Goal: Browse casually

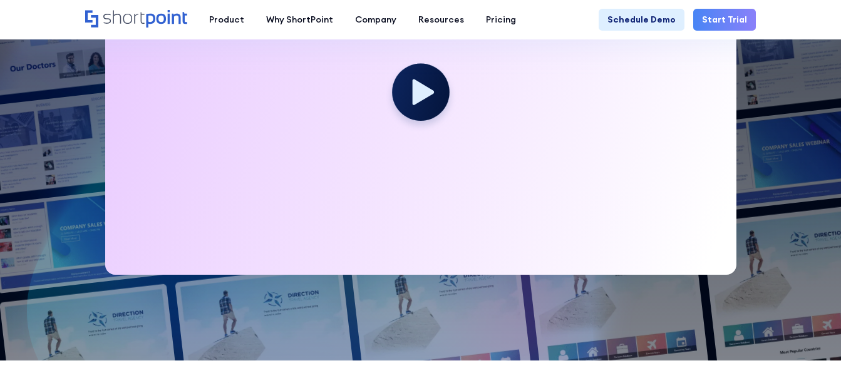
scroll to position [313, 0]
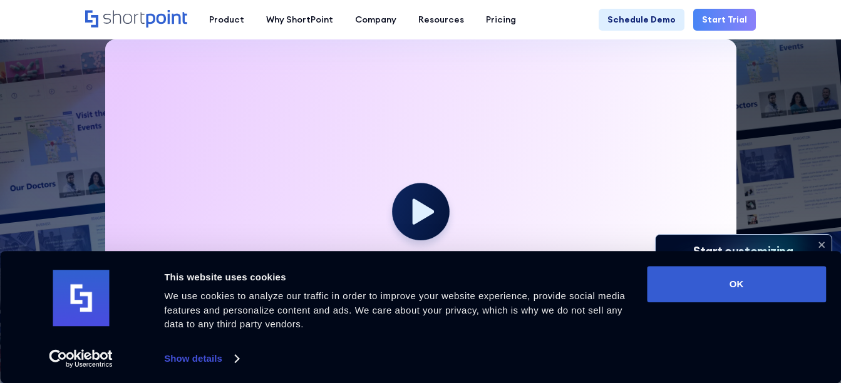
click at [820, 245] on icon at bounding box center [821, 244] width 5 height 5
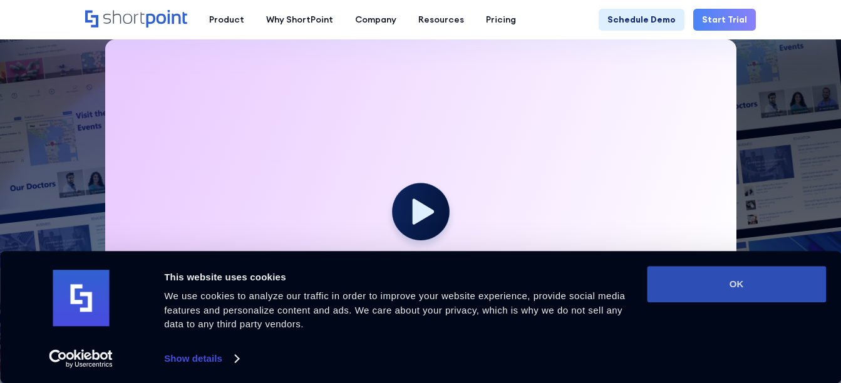
click at [746, 286] on button "OK" at bounding box center [736, 284] width 179 height 36
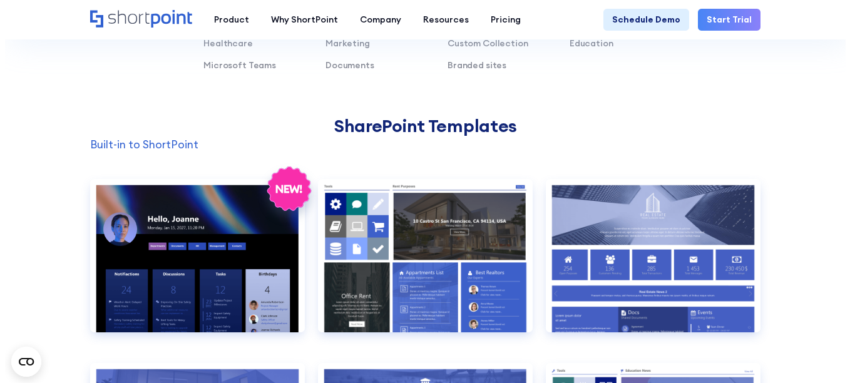
scroll to position [988, 0]
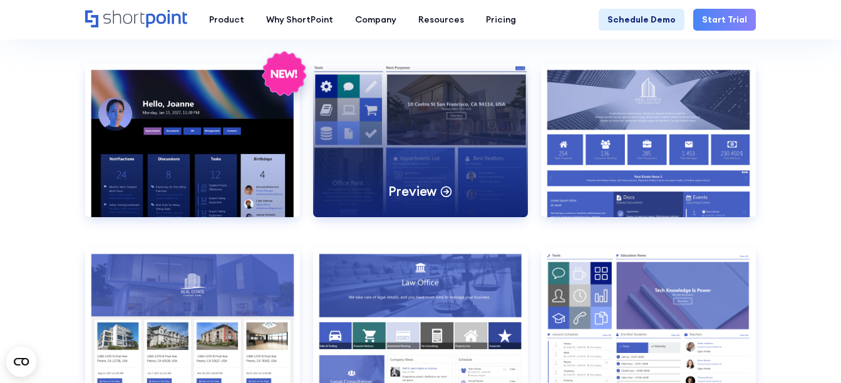
click at [428, 115] on div "Preview" at bounding box center [420, 140] width 215 height 153
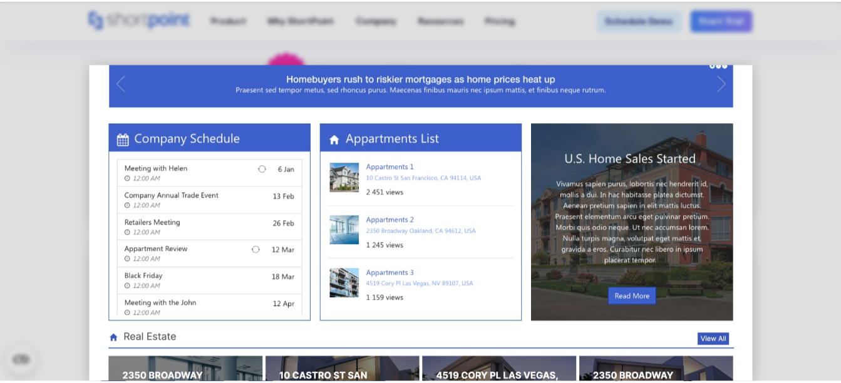
scroll to position [324, 0]
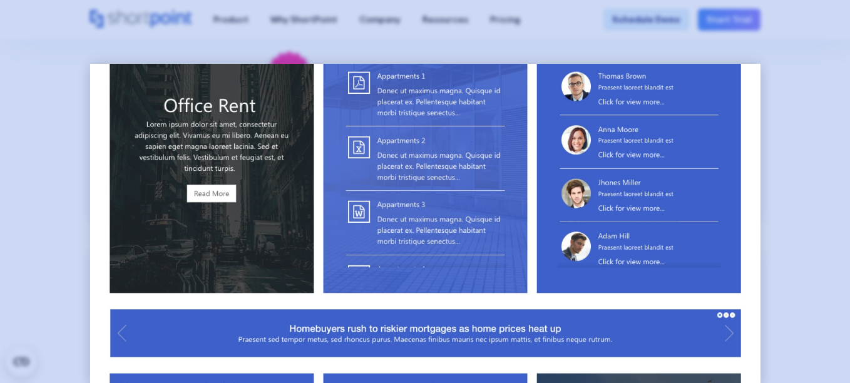
click at [832, 143] on div at bounding box center [425, 191] width 850 height 383
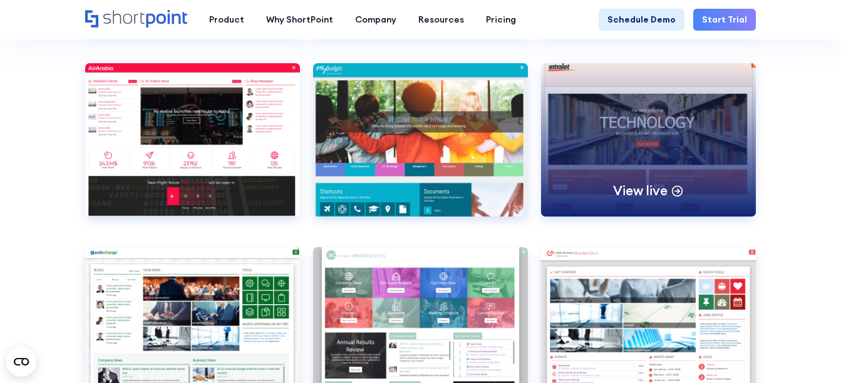
scroll to position [3483, 0]
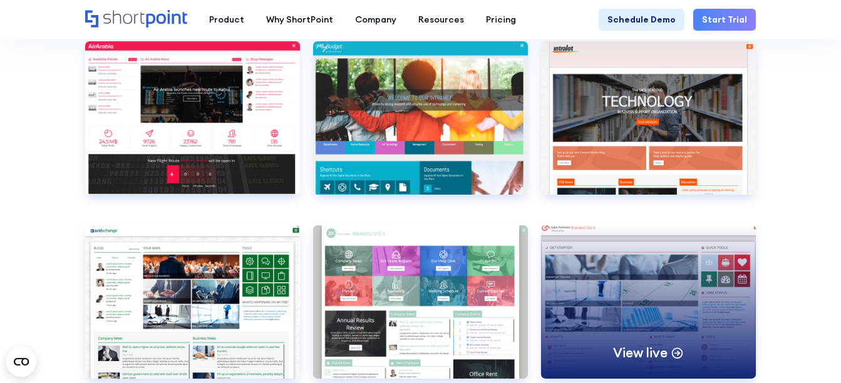
click at [637, 276] on div "View live" at bounding box center [648, 301] width 215 height 153
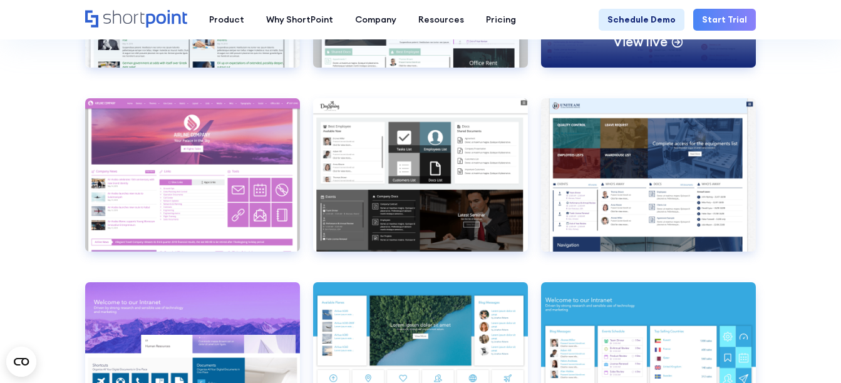
scroll to position [3796, 0]
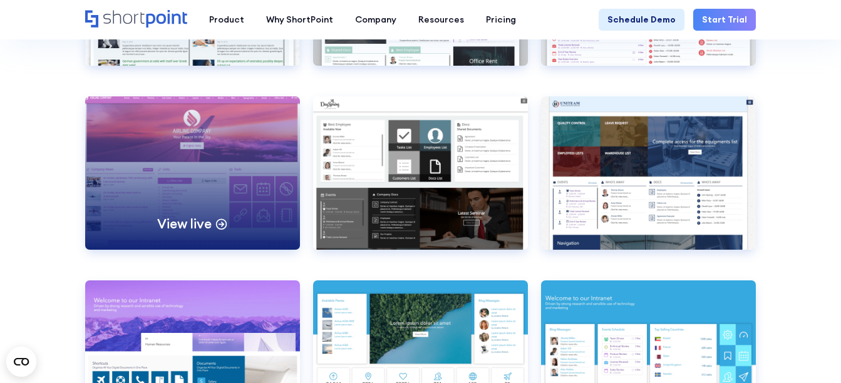
click at [148, 149] on div "View live" at bounding box center [192, 172] width 215 height 153
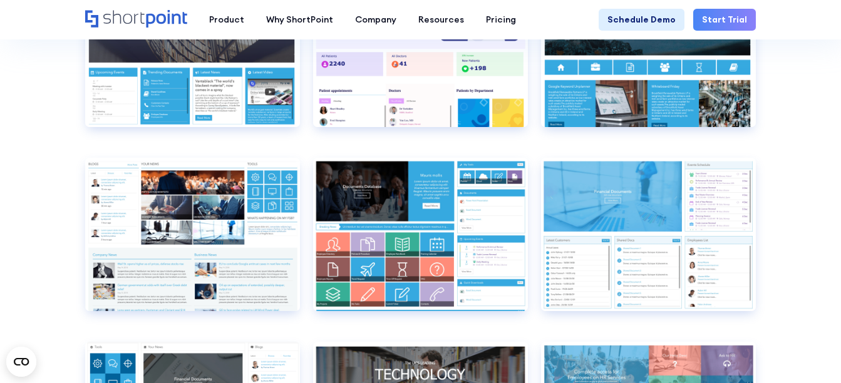
scroll to position [4673, 0]
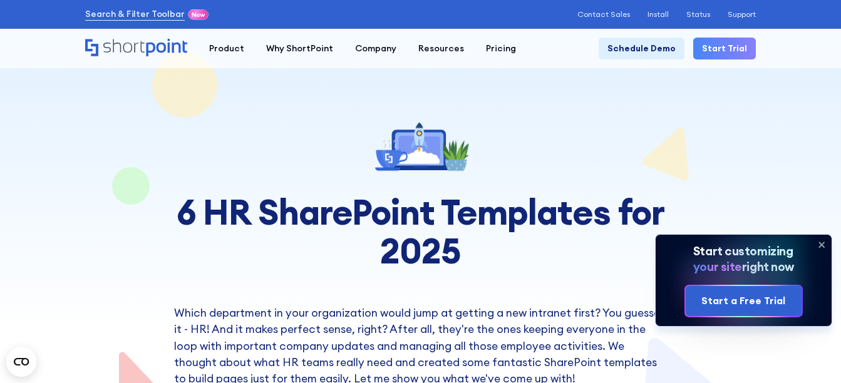
click at [815, 244] on icon at bounding box center [822, 245] width 20 height 20
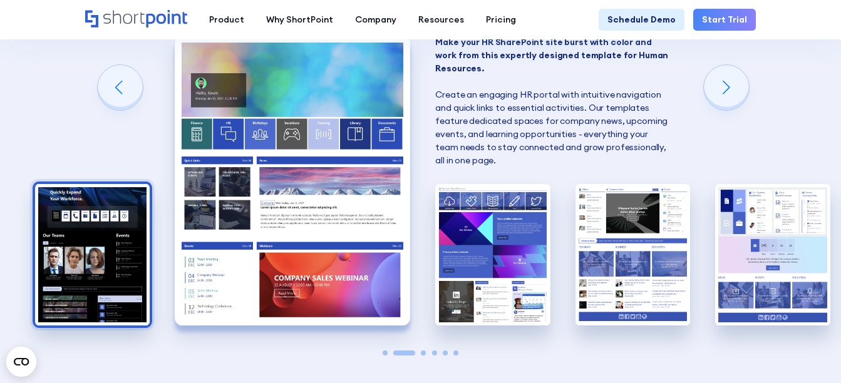
scroll to position [939, 0]
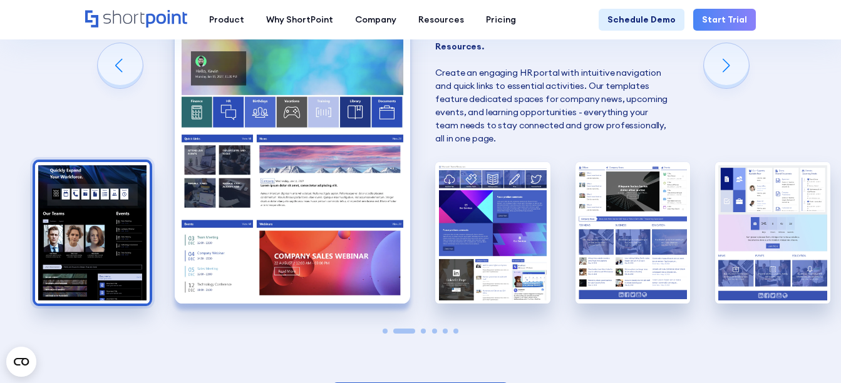
click at [76, 219] on img "1 / 6" at bounding box center [92, 232] width 115 height 141
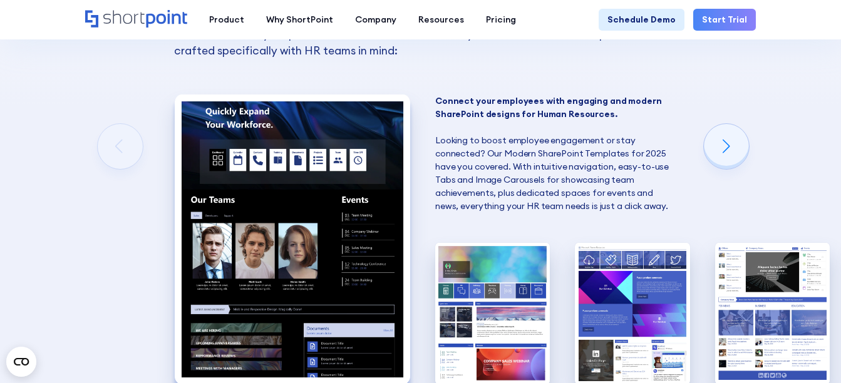
scroll to position [751, 0]
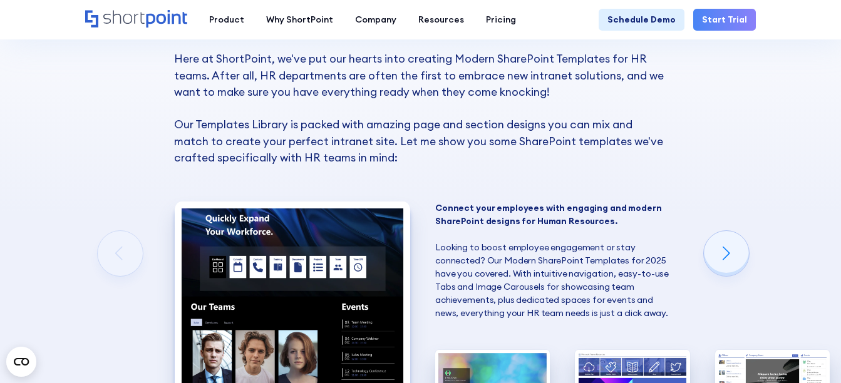
click at [283, 255] on img "1 / 6" at bounding box center [292, 346] width 235 height 289
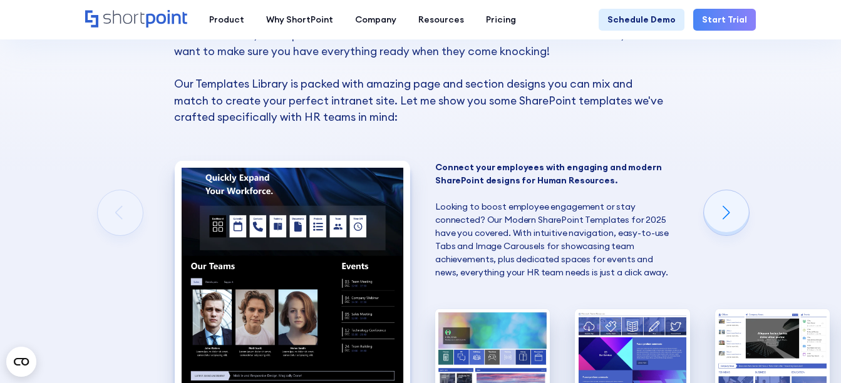
scroll to position [814, 0]
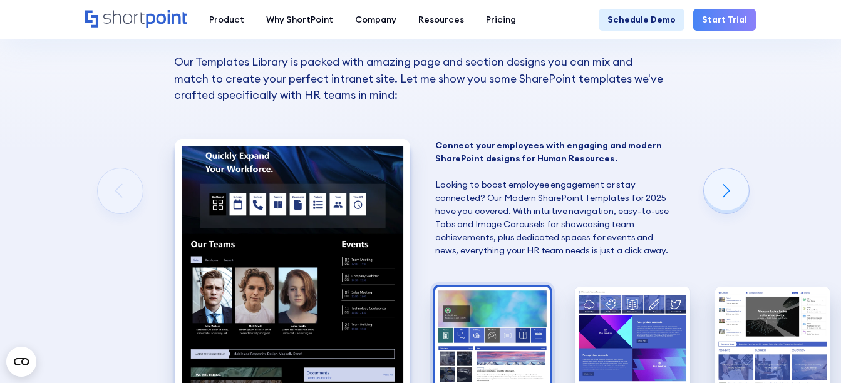
click at [512, 336] on img "2 / 6" at bounding box center [492, 357] width 115 height 141
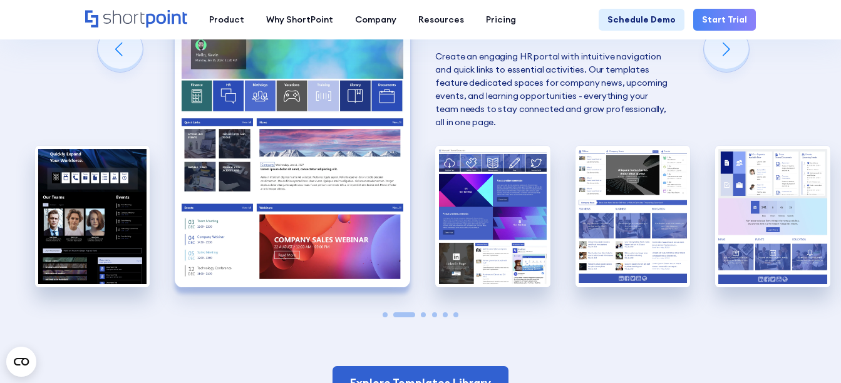
scroll to position [877, 0]
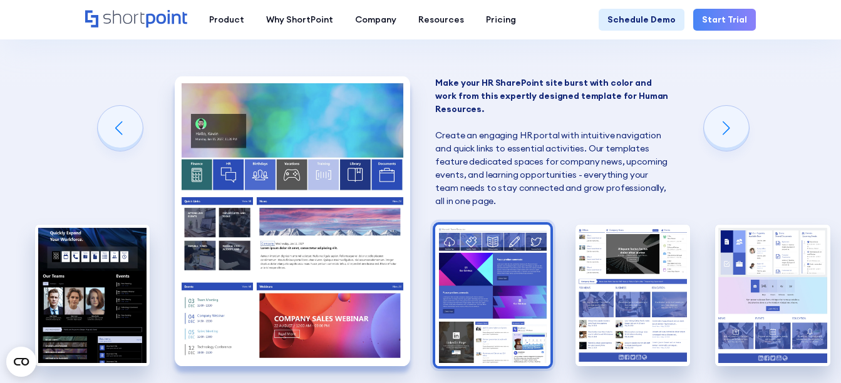
click at [463, 274] on img "3 / 6" at bounding box center [492, 295] width 115 height 141
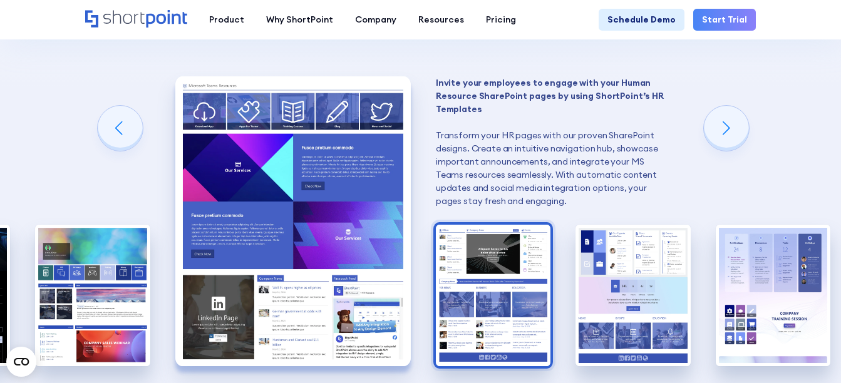
click at [474, 269] on img "4 / 6" at bounding box center [493, 295] width 115 height 141
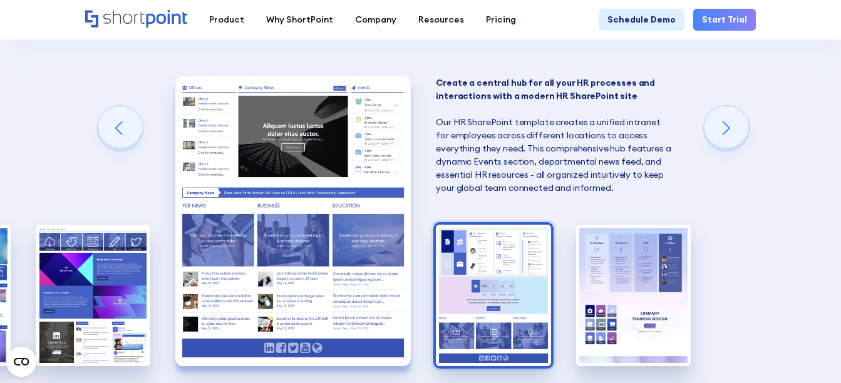
click at [470, 289] on img "5 / 6" at bounding box center [493, 295] width 115 height 141
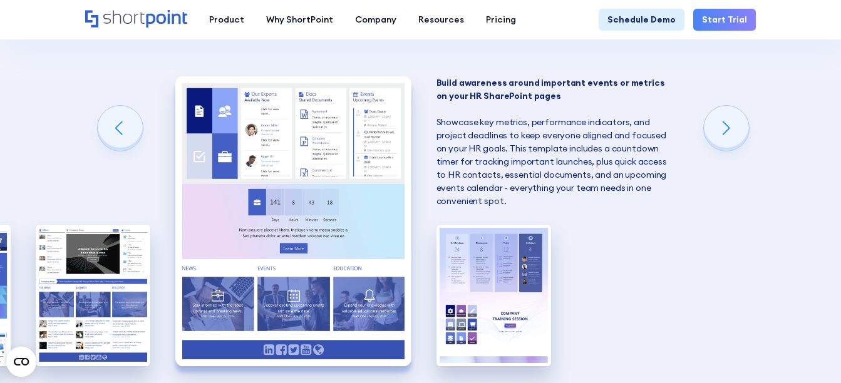
click at [470, 289] on img "6 / 6" at bounding box center [493, 295] width 115 height 141
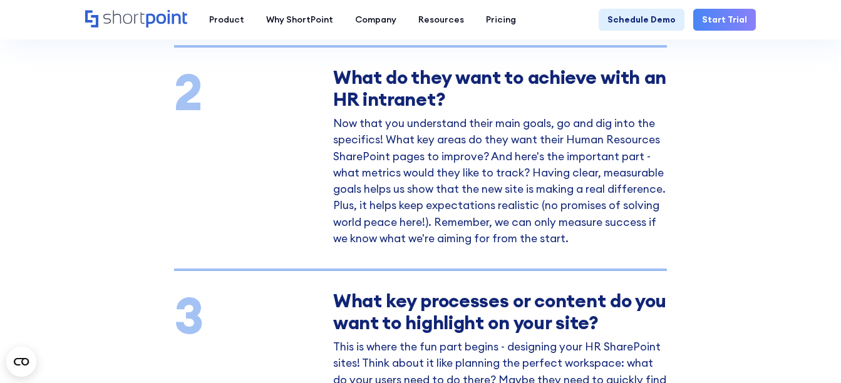
scroll to position [1753, 0]
